Goal: Task Accomplishment & Management: Use online tool/utility

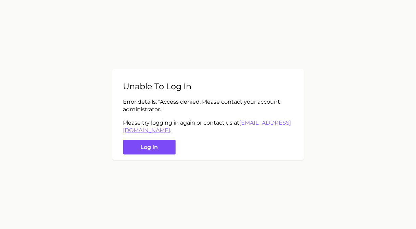
click at [158, 144] on button "Log in" at bounding box center [149, 146] width 52 height 15
